Goal: Task Accomplishment & Management: Complete application form

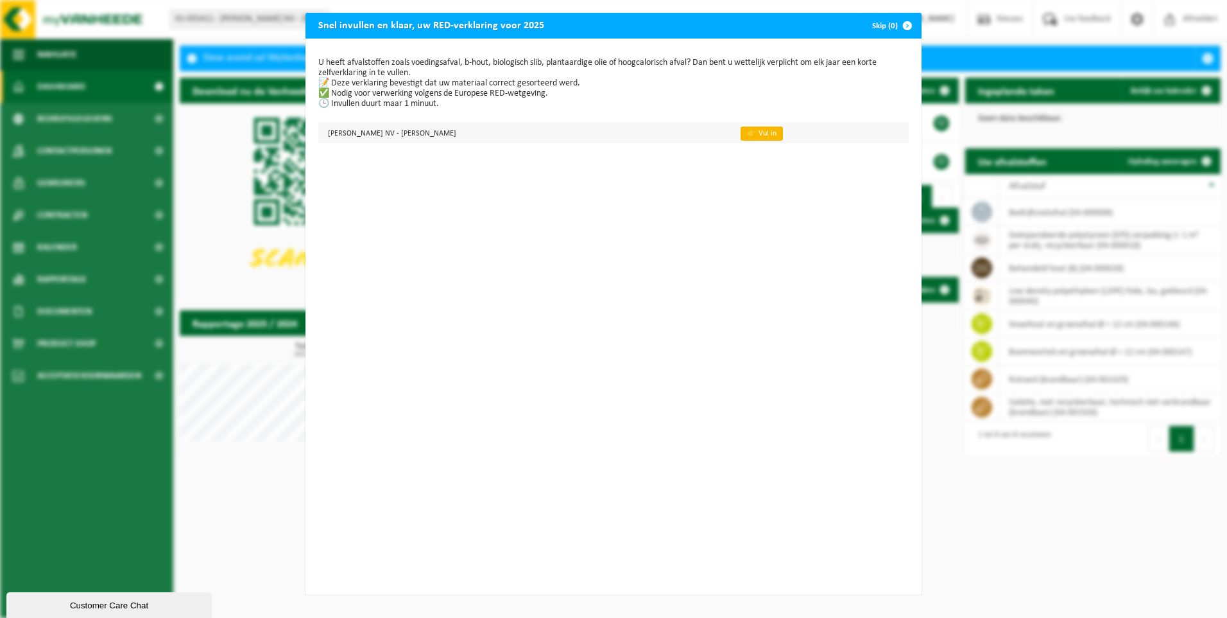
click at [741, 132] on link "👉 Vul in" at bounding box center [762, 133] width 42 height 14
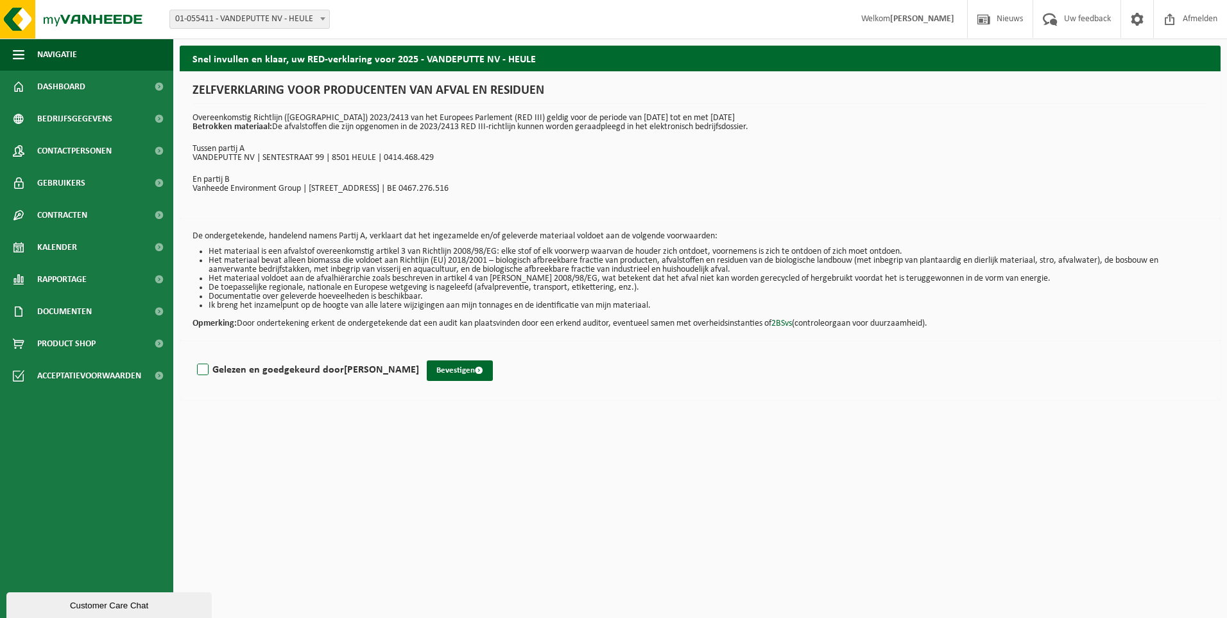
click at [202, 361] on label "Gelezen en goedgekeurd door [PERSON_NAME]" at bounding box center [307, 369] width 225 height 19
click at [419, 354] on input "Gelezen en goedgekeurd door [PERSON_NAME]" at bounding box center [419, 353] width 1 height 1
checkbox input "true"
click at [462, 373] on button "Bevestigen" at bounding box center [460, 370] width 66 height 21
